Goal: Transaction & Acquisition: Purchase product/service

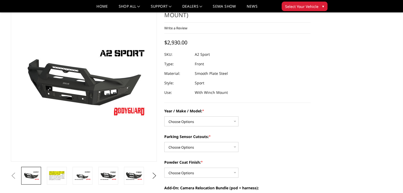
scroll to position [26, 0]
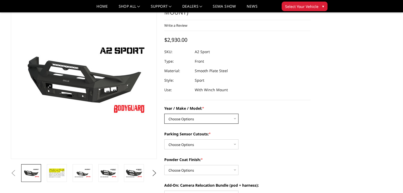
click at [236, 118] on select "Choose Options Chevrolet 20-23 2500 / 3500 Ford 17-22 F250 / F350 Ford 17-22 F4…" at bounding box center [201, 119] width 74 height 10
select select "826"
click at [164, 114] on select "Choose Options Chevrolet 20-23 2500 / 3500 Ford 17-22 F250 / F350 Ford 17-22 F4…" at bounding box center [201, 119] width 74 height 10
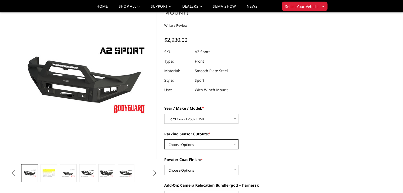
click at [234, 144] on select "Choose Options Yes - I have front parking sensors No - I do NOT have parking se…" at bounding box center [201, 145] width 74 height 10
select select "540"
click at [164, 140] on select "Choose Options Yes - I have front parking sensors No - I do NOT have parking se…" at bounding box center [201, 145] width 74 height 10
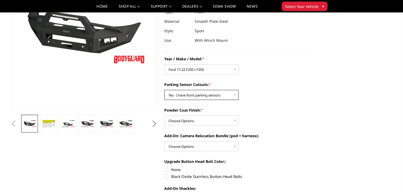
scroll to position [79, 0]
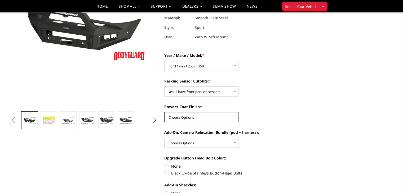
click at [233, 118] on select "Choose Options Bare metal (included) Texture Black Powder Coat" at bounding box center [201, 117] width 74 height 10
select select "518"
click at [164, 112] on select "Choose Options Bare metal (included) Texture Black Powder Coat" at bounding box center [201, 117] width 74 height 10
click at [233, 144] on select "Choose Options WITH front camera relocation harness + pod mount WITHOUT front c…" at bounding box center [201, 143] width 74 height 10
select select "1699"
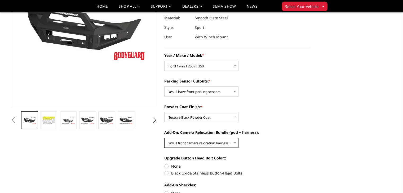
click at [164, 138] on select "Choose Options WITH front camera relocation harness + pod mount WITHOUT front c…" at bounding box center [201, 143] width 74 height 10
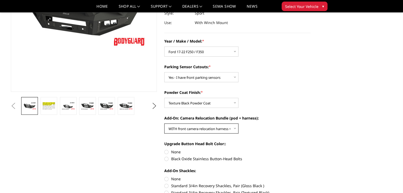
scroll to position [106, 0]
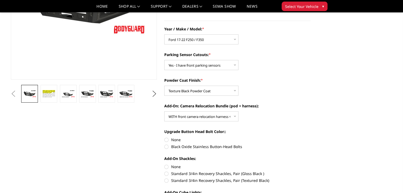
click at [165, 147] on label "Black Oxide Stainless Button-Head Bolts" at bounding box center [237, 147] width 146 height 6
click at [311, 138] on input "Black Oxide Stainless Button-Head Bolts" at bounding box center [311, 137] width 0 height 0
radio input "true"
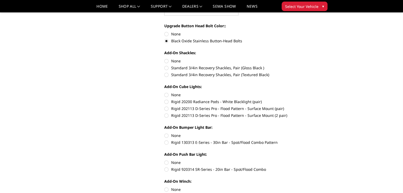
scroll to position [265, 0]
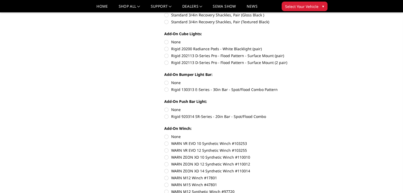
click at [167, 116] on label "Rigid 920314 SR-Series - 20in Bar - Spot/Flood Combo" at bounding box center [237, 117] width 146 height 6
click at [311, 107] on input "Rigid 920314 SR-Series - 20in Bar - Spot/Flood Combo" at bounding box center [311, 107] width 0 height 0
radio input "true"
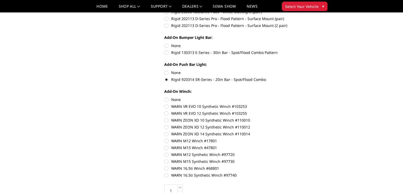
scroll to position [318, 0]
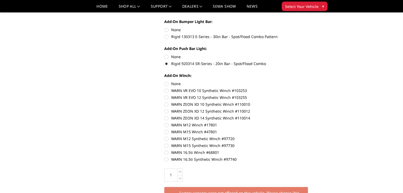
click at [167, 118] on label "WARN ZEON XD 14 Synthetic Winch #110014" at bounding box center [237, 119] width 146 height 6
click at [311, 109] on input "WARN ZEON XD 14 Synthetic Winch #110014" at bounding box center [311, 109] width 0 height 0
radio input "true"
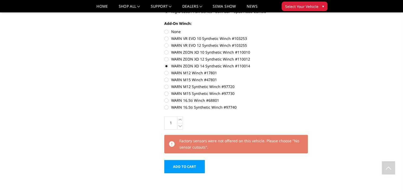
scroll to position [371, 0]
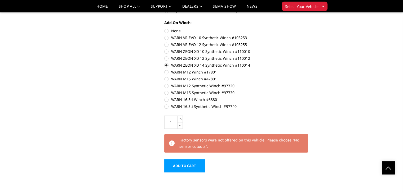
click at [187, 166] on input "Add to Cart" at bounding box center [184, 166] width 41 height 13
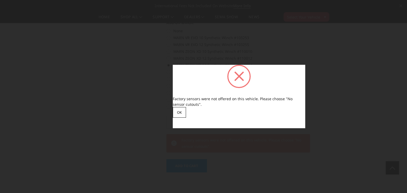
click at [241, 80] on div at bounding box center [238, 76] width 23 height 23
click at [185, 114] on button "OK" at bounding box center [179, 112] width 13 height 11
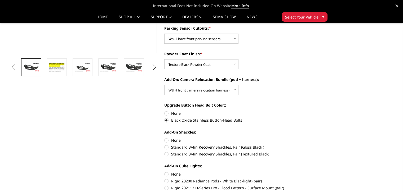
scroll to position [79, 0]
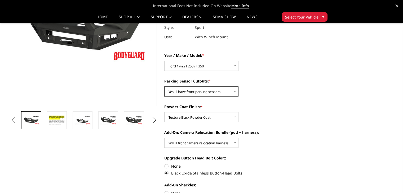
click at [236, 94] on select "Choose Options Yes - I have front parking sensors No - I do NOT have parking se…" at bounding box center [201, 92] width 74 height 10
select select "541"
click at [164, 87] on select "Choose Options Yes - I have front parking sensors No - I do NOT have parking se…" at bounding box center [201, 92] width 74 height 10
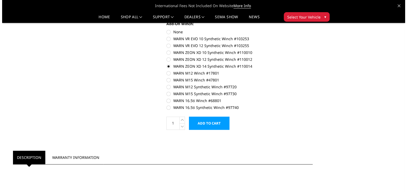
scroll to position [371, 0]
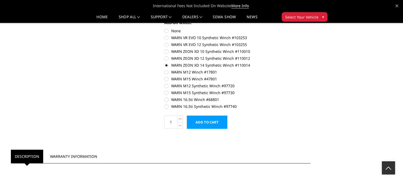
click at [219, 124] on input "Add to Cart" at bounding box center [207, 122] width 41 height 13
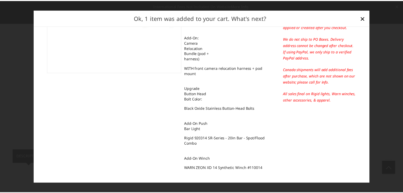
scroll to position [121, 0]
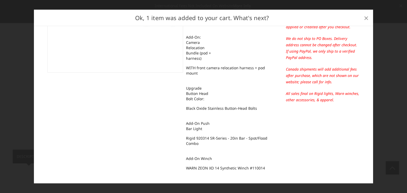
click at [366, 18] on span "×" at bounding box center [366, 17] width 5 height 11
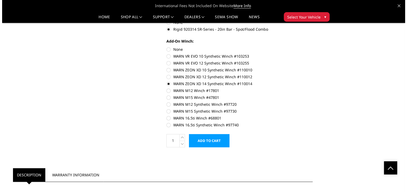
scroll to position [344, 0]
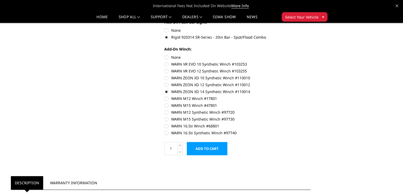
click at [167, 60] on label "None" at bounding box center [237, 58] width 146 height 6
click at [165, 55] on input "None" at bounding box center [164, 55] width 0 height 0
radio input "true"
click at [212, 150] on input "Add to Cart" at bounding box center [207, 148] width 41 height 13
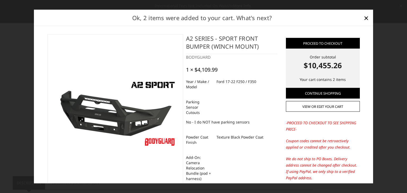
scroll to position [0, 0]
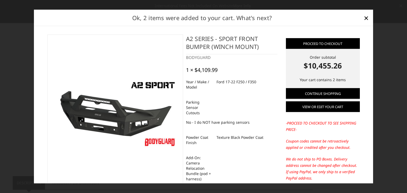
click at [308, 106] on link "View or edit your cart" at bounding box center [323, 107] width 74 height 11
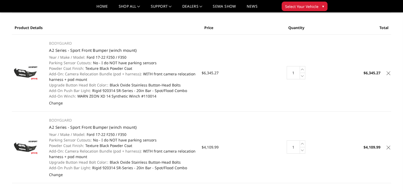
scroll to position [26, 0]
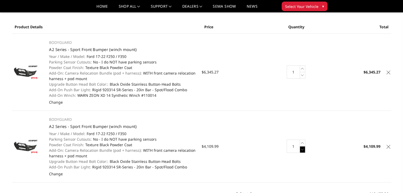
click at [302, 149] on icon at bounding box center [302, 150] width 5 height 7
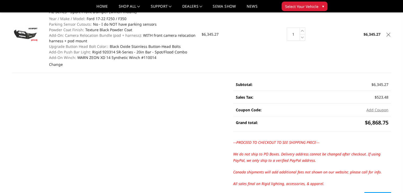
scroll to position [0, 0]
